Goal: Find specific page/section: Find specific page/section

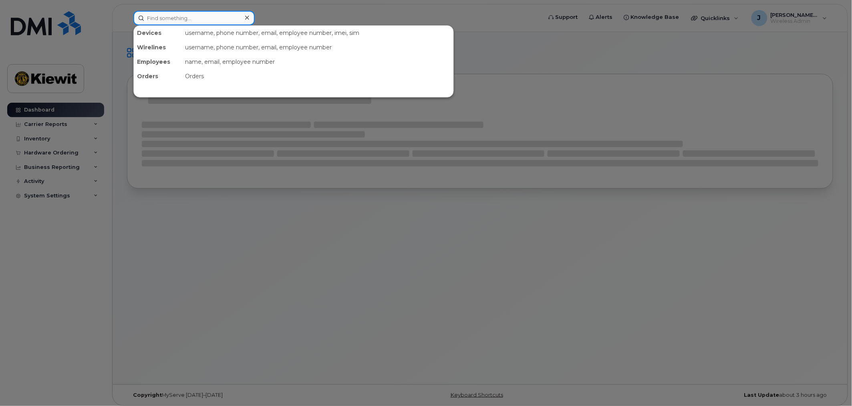
click at [174, 17] on input at bounding box center [193, 18] width 121 height 14
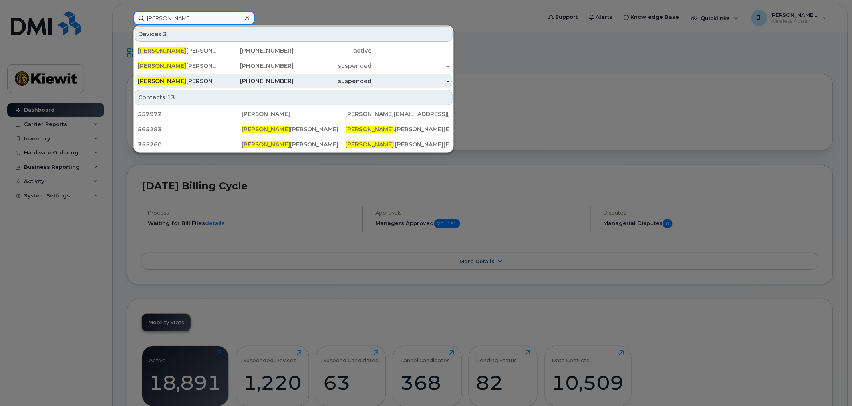
type input "[PERSON_NAME]"
click at [214, 80] on div "[PERSON_NAME]" at bounding box center [177, 81] width 78 height 8
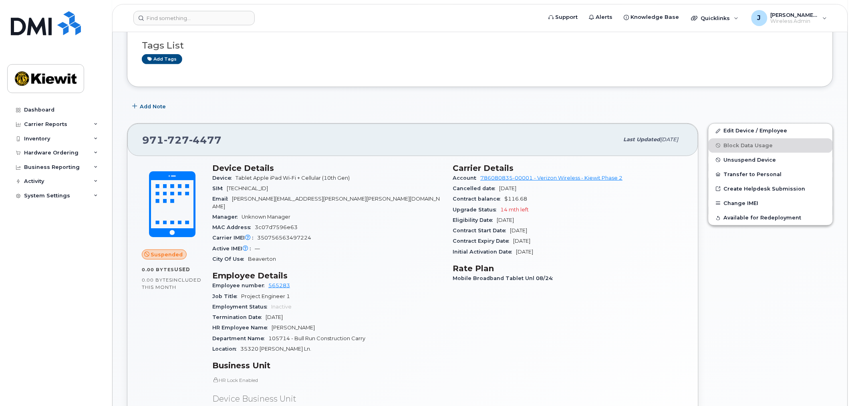
scroll to position [133, 0]
